Goal: Communication & Community: Answer question/provide support

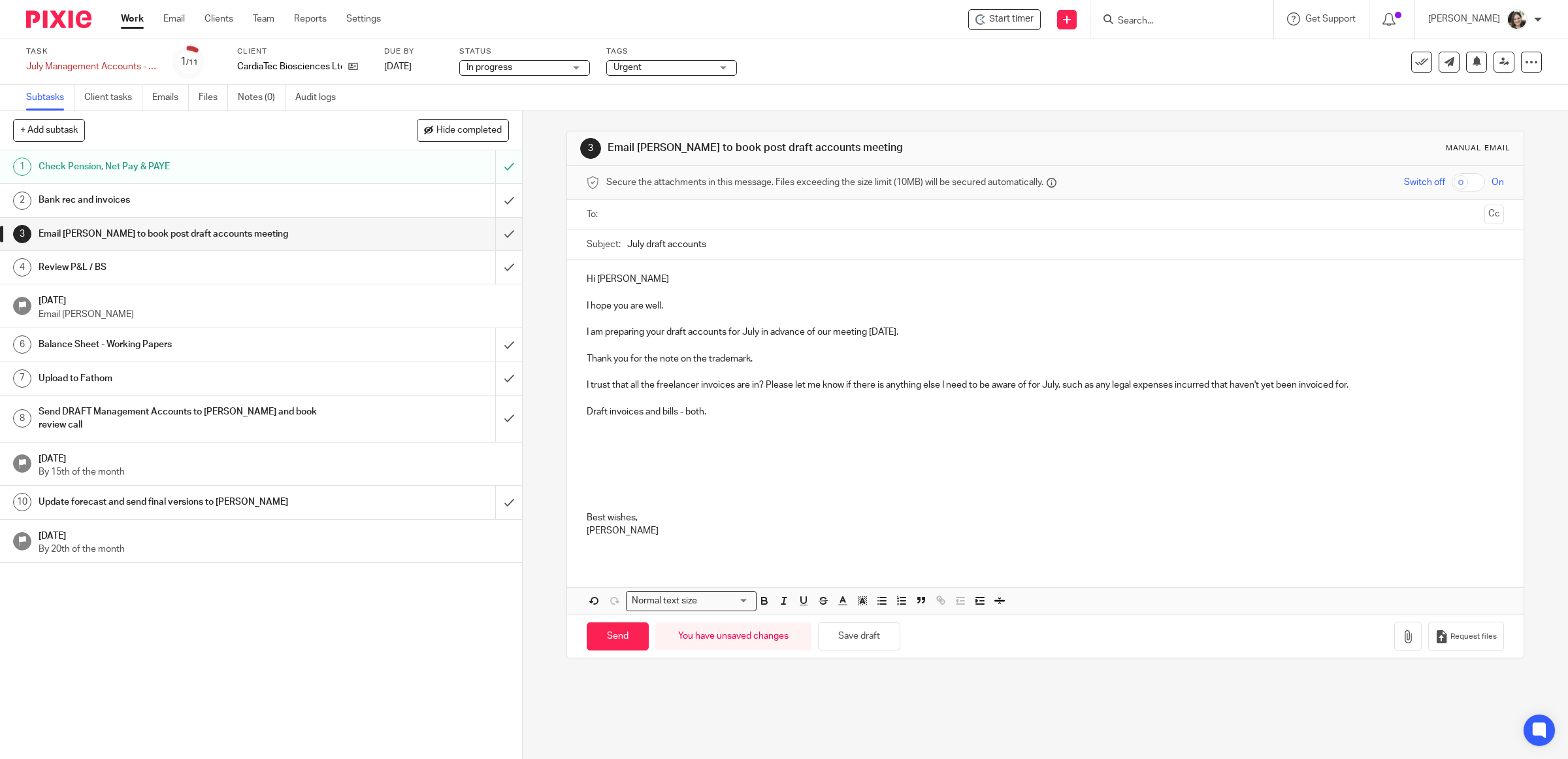
click at [682, 302] on p "I hope you are well." at bounding box center [1045, 306] width 918 height 13
drag, startPoint x: 578, startPoint y: 279, endPoint x: 588, endPoint y: 281, distance: 10.2
click at [578, 279] on div "Hi Thelma I hope you are well and had a wonderful break. I am preparing your dr…" at bounding box center [1045, 409] width 957 height 302
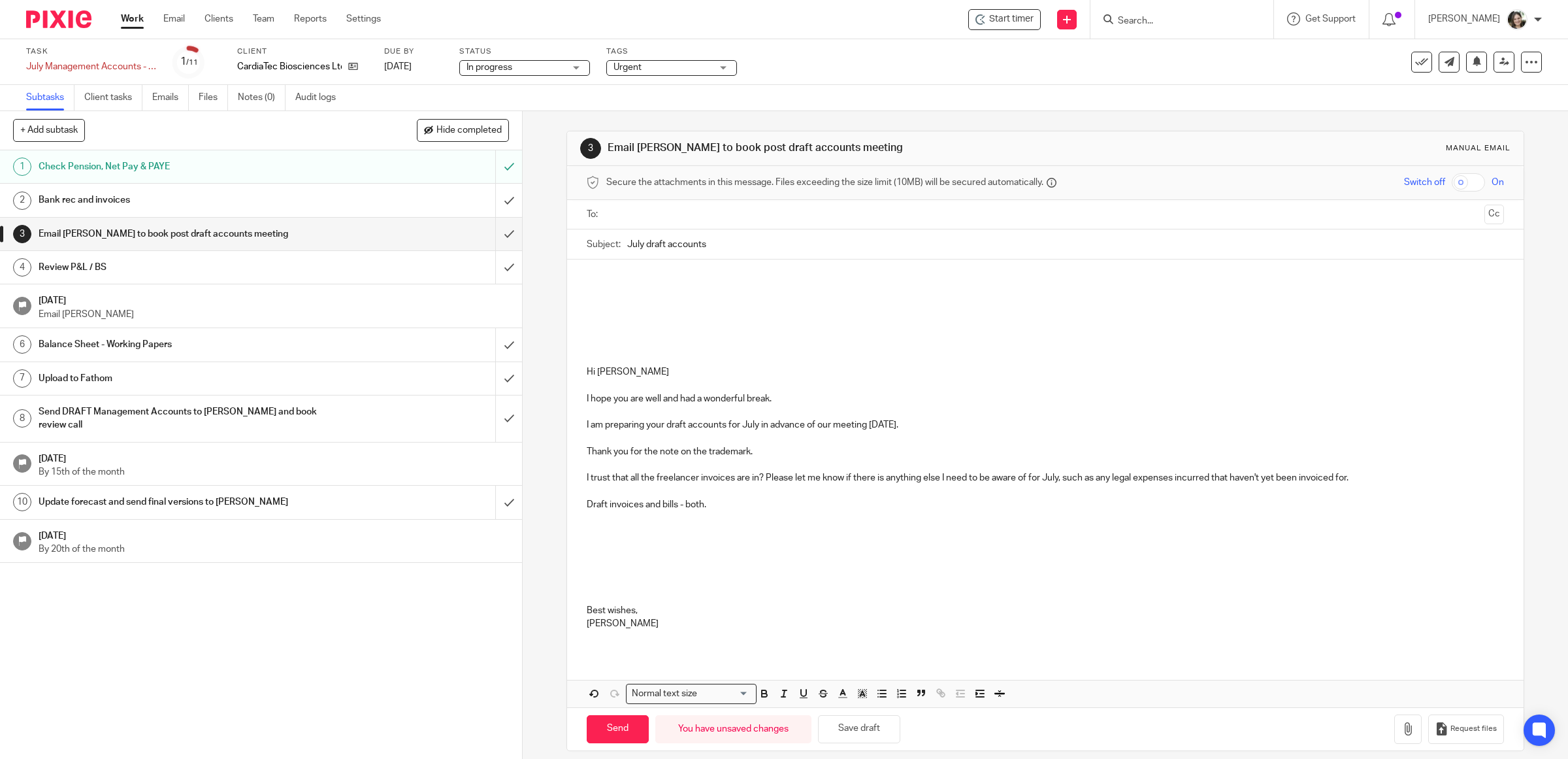
click at [631, 296] on p at bounding box center [1045, 292] width 918 height 13
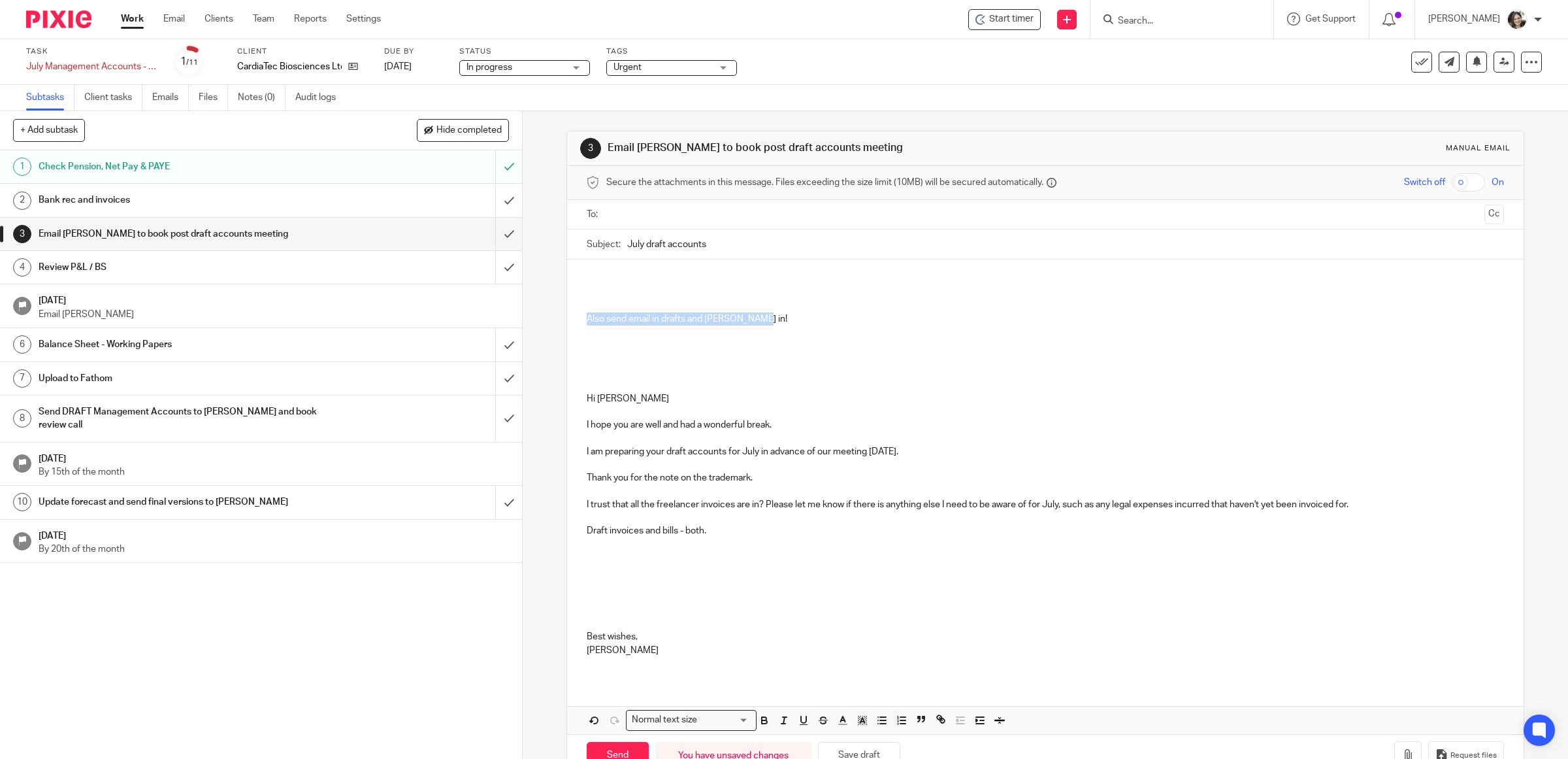
drag, startPoint x: 763, startPoint y: 321, endPoint x: 534, endPoint y: 315, distance: 229.1
click at [534, 315] on div "3 Email Thelma to book post draft accounts meeting Manual email Secure the atta…" at bounding box center [1045, 434] width 1045 height 647
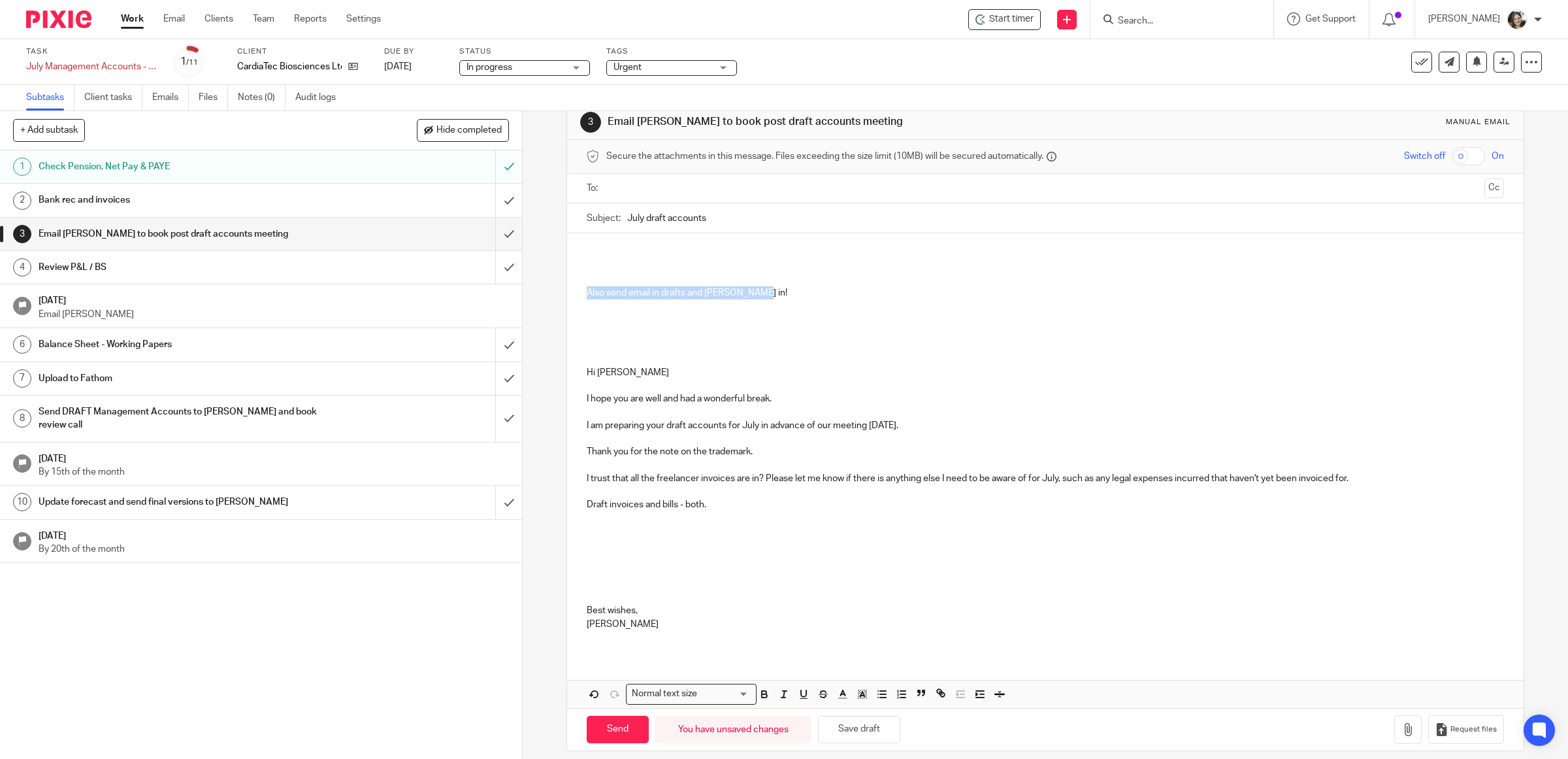
scroll to position [40, 0]
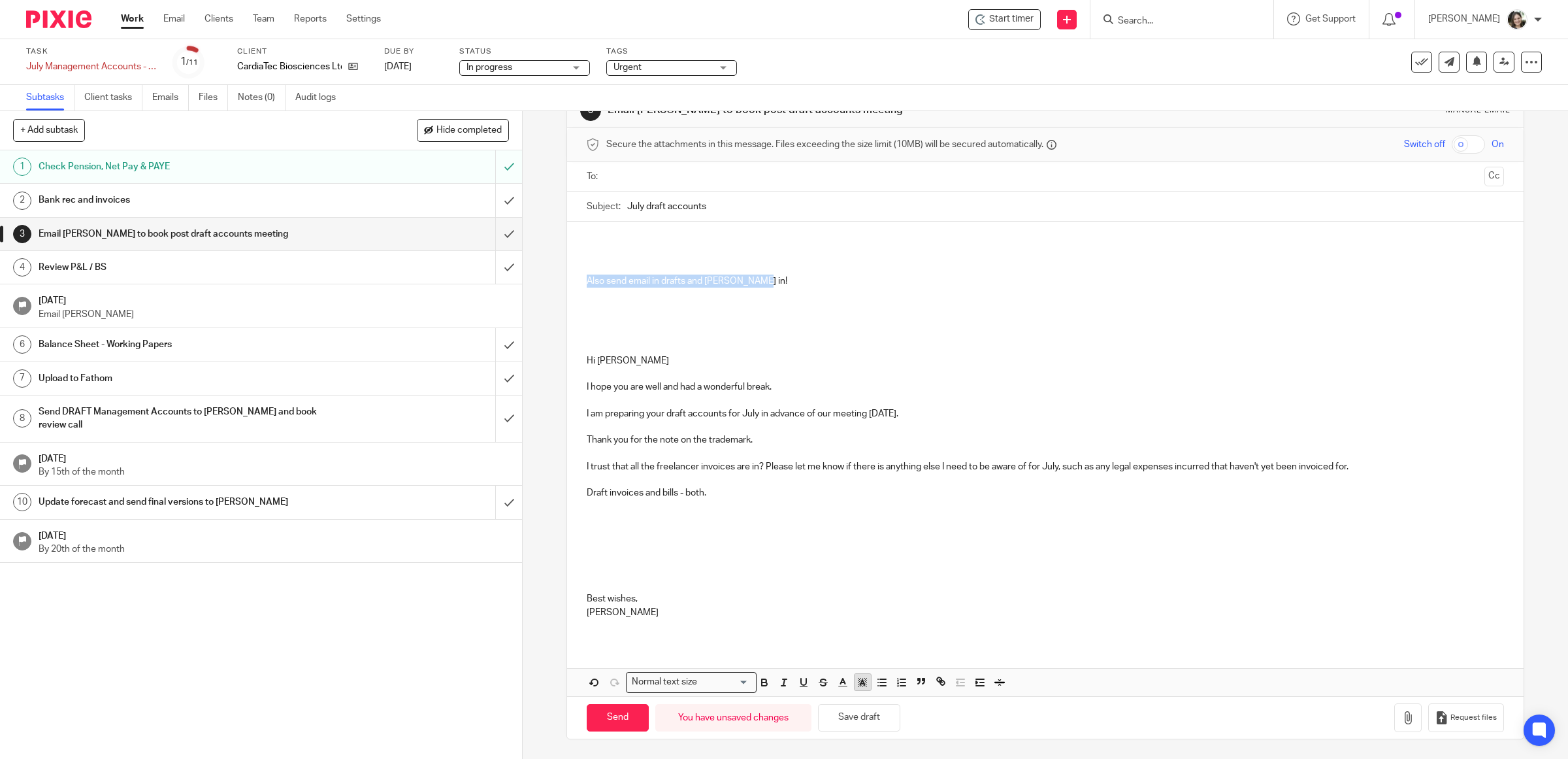
click at [856, 682] on icon "button" at bounding box center [862, 682] width 12 height 12
click at [868, 696] on li "color:#FCDC00" at bounding box center [873, 698] width 10 height 10
click at [860, 573] on p at bounding box center [1045, 573] width 918 height 13
click at [857, 712] on button "Save draft" at bounding box center [858, 717] width 82 height 28
click at [315, 196] on h1 "Bank rec and invoices" at bounding box center [186, 199] width 296 height 19
